Goal: Navigation & Orientation: Find specific page/section

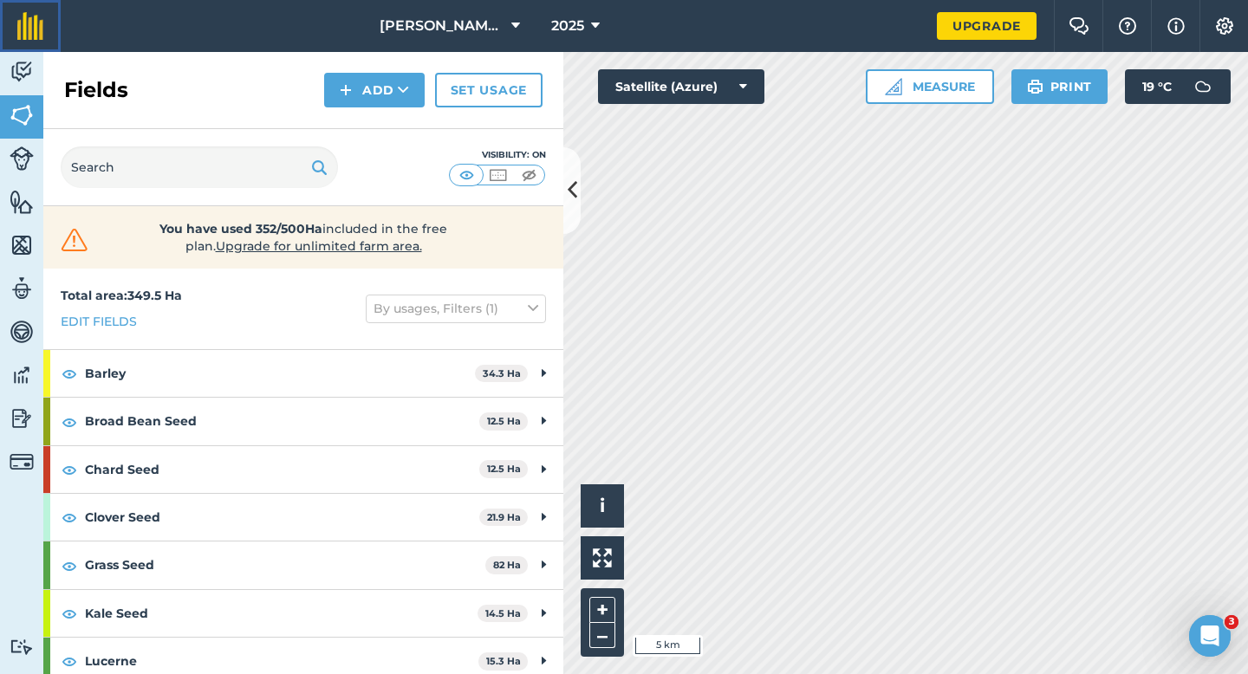
click at [23, 21] on img at bounding box center [30, 26] width 26 height 28
